Goal: Book appointment/travel/reservation

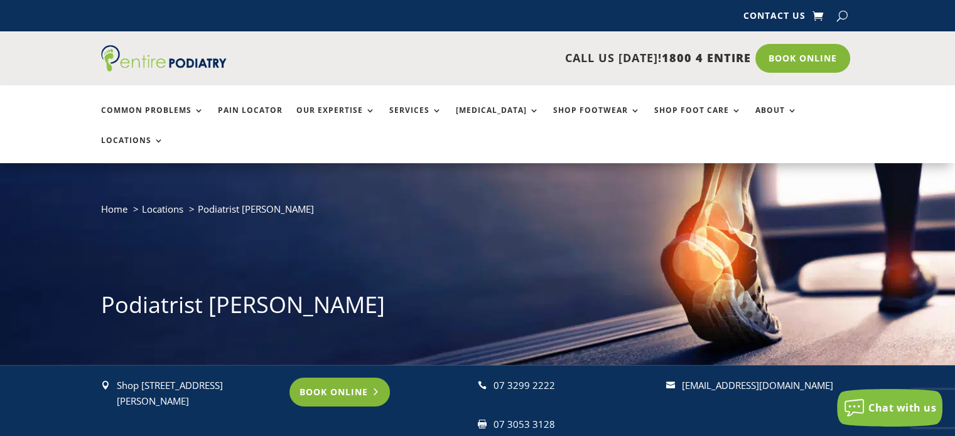
click at [347, 378] on link "Book Online" at bounding box center [340, 392] width 101 height 29
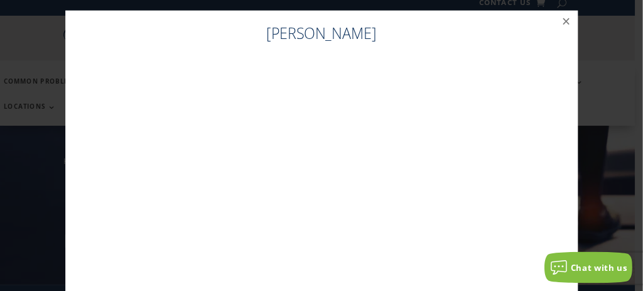
scroll to position [13, 0]
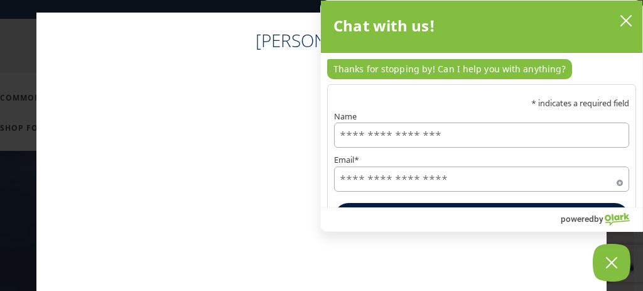
click at [400, 131] on input "Name" at bounding box center [481, 134] width 295 height 25
click at [418, 135] on input "Name" at bounding box center [481, 134] width 295 height 25
click at [438, 129] on input "Name" at bounding box center [481, 134] width 295 height 25
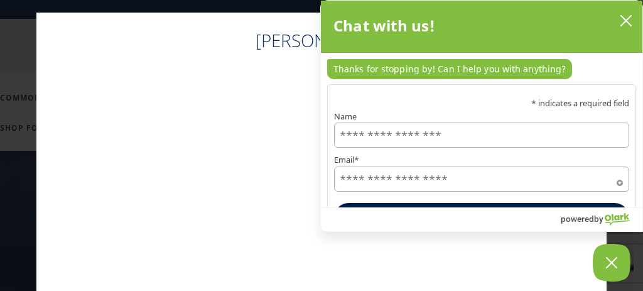
click at [347, 132] on input "Name" at bounding box center [481, 134] width 295 height 25
click at [377, 138] on input "Name" at bounding box center [481, 134] width 295 height 25
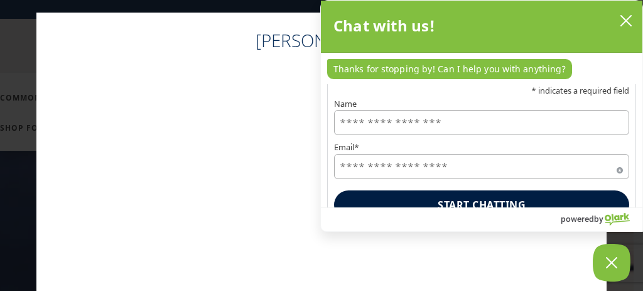
scroll to position [0, 0]
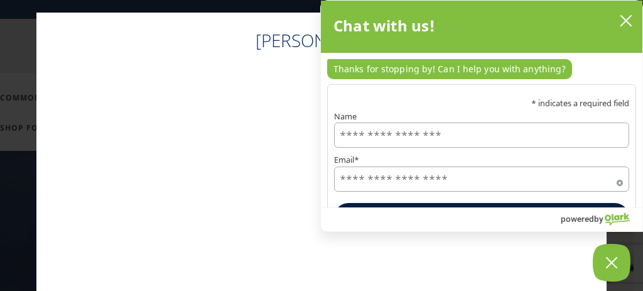
click at [387, 136] on input "Name" at bounding box center [481, 134] width 295 height 25
click at [398, 132] on input "Name" at bounding box center [481, 134] width 295 height 25
drag, startPoint x: 398, startPoint y: 132, endPoint x: 379, endPoint y: 138, distance: 19.1
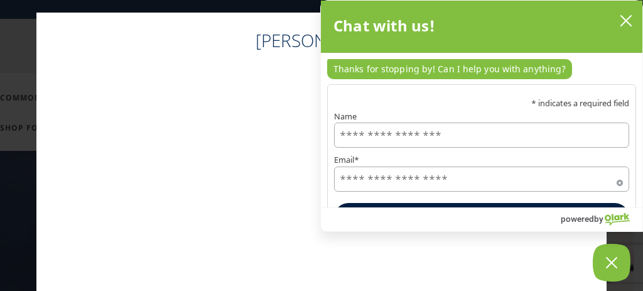
click at [379, 138] on input "Name" at bounding box center [481, 134] width 295 height 25
click at [379, 136] on input "Name" at bounding box center [481, 134] width 295 height 25
click at [417, 128] on input "Name" at bounding box center [481, 134] width 295 height 25
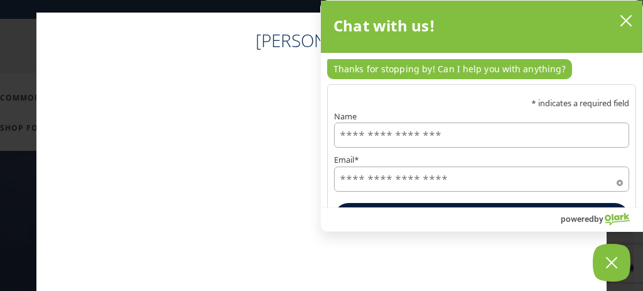
click at [417, 128] on input "Name" at bounding box center [481, 134] width 295 height 25
click at [626, 19] on icon "close chatbox" at bounding box center [626, 20] width 13 height 13
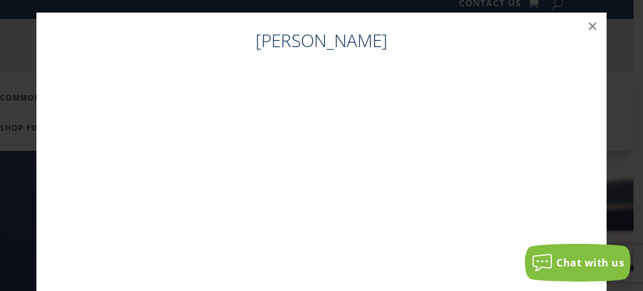
scroll to position [25, 0]
